Goal: Task Accomplishment & Management: Manage account settings

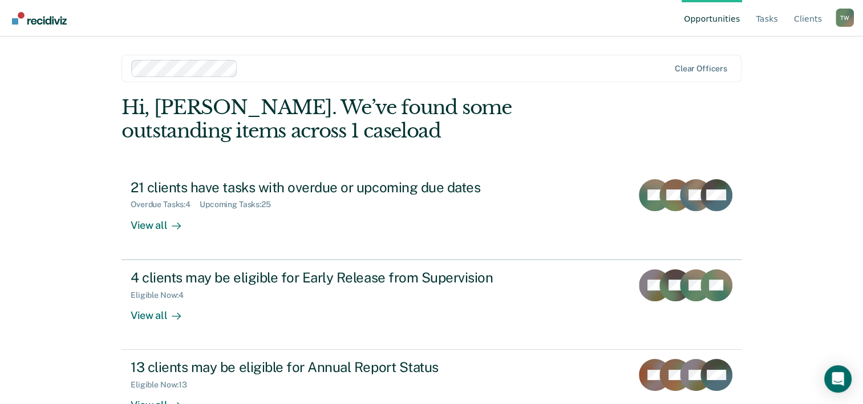
click at [821, 157] on div "Opportunities Tasks Client s [PERSON_NAME] Profile How it works Log Out Clear o…" at bounding box center [431, 202] width 863 height 404
click at [150, 229] on div "View all" at bounding box center [163, 220] width 64 height 22
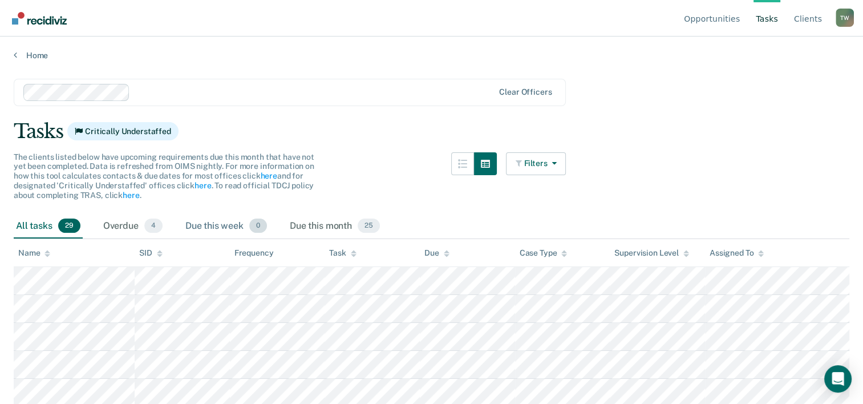
click at [214, 222] on div "Due this week 0" at bounding box center [226, 226] width 86 height 25
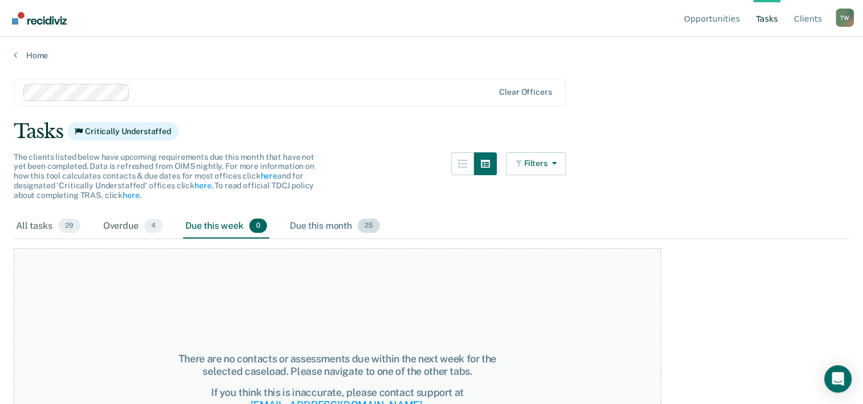
click at [326, 227] on div "Due this month 25" at bounding box center [334, 226] width 95 height 25
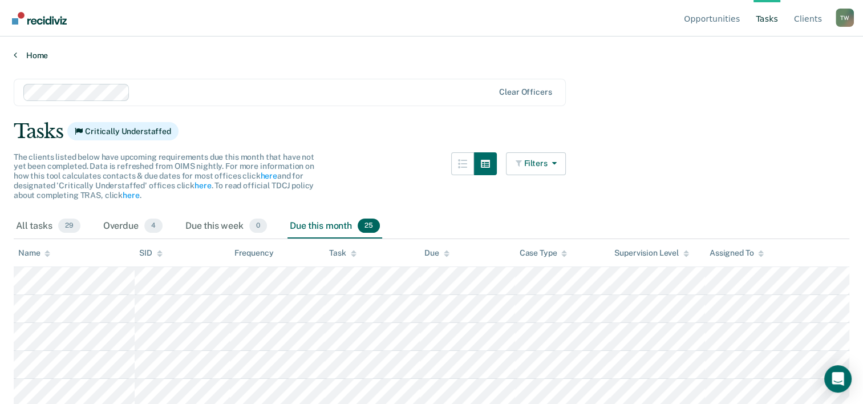
click at [36, 54] on link "Home" at bounding box center [432, 55] width 836 height 10
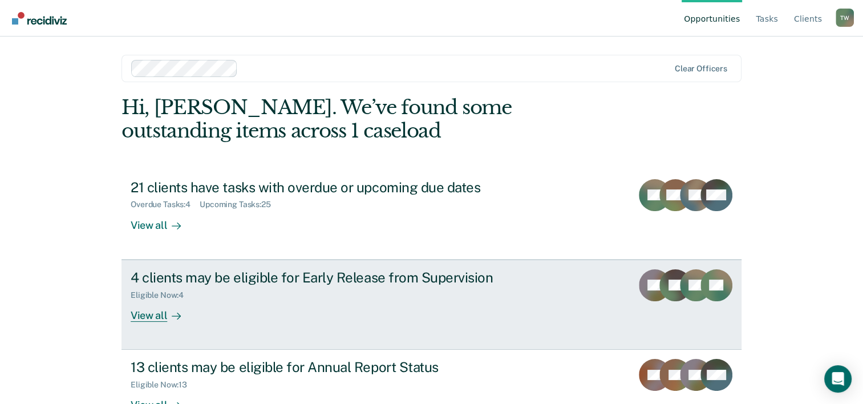
scroll to position [35, 0]
